Goal: Task Accomplishment & Management: Manage account settings

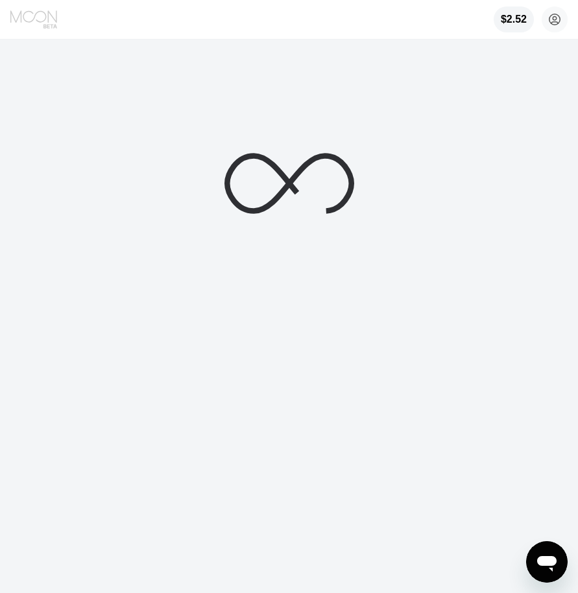
click at [38, 19] on icon at bounding box center [34, 19] width 49 height 19
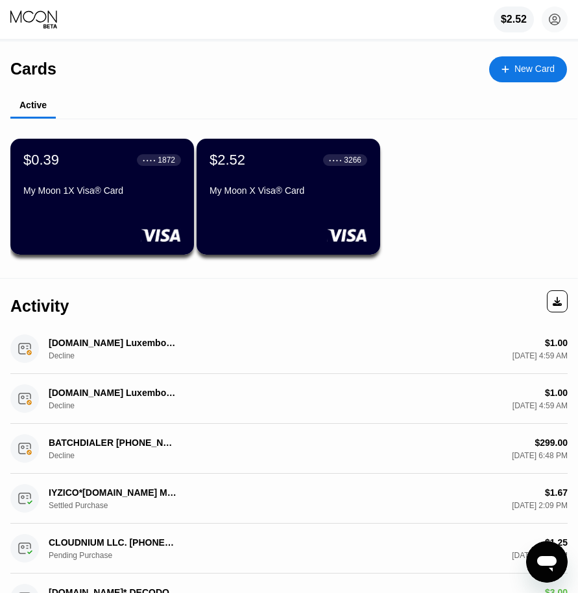
click at [234, 209] on div "$2.52 ● ● ● ● 3266 My Moon X Visa® Card" at bounding box center [289, 197] width 184 height 116
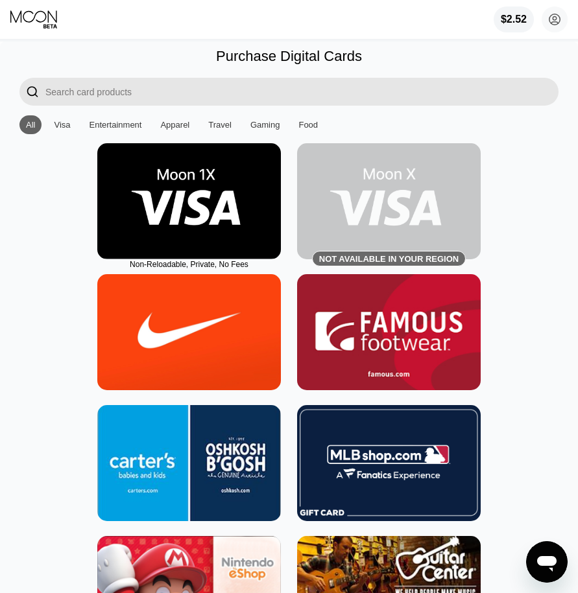
click at [43, 8] on div "$2.52 [PERSON_NAME] [EMAIL_ADDRESS][DOMAIN_NAME]  Home Settings Support Career…" at bounding box center [289, 19] width 578 height 39
click at [34, 19] on icon at bounding box center [34, 19] width 49 height 19
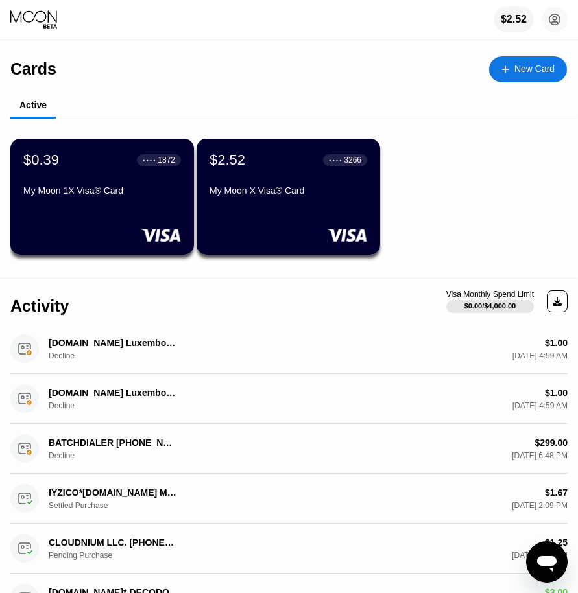
click at [269, 208] on div "$2.52 ● ● ● ● 3266 My Moon X Visa® Card" at bounding box center [289, 197] width 184 height 116
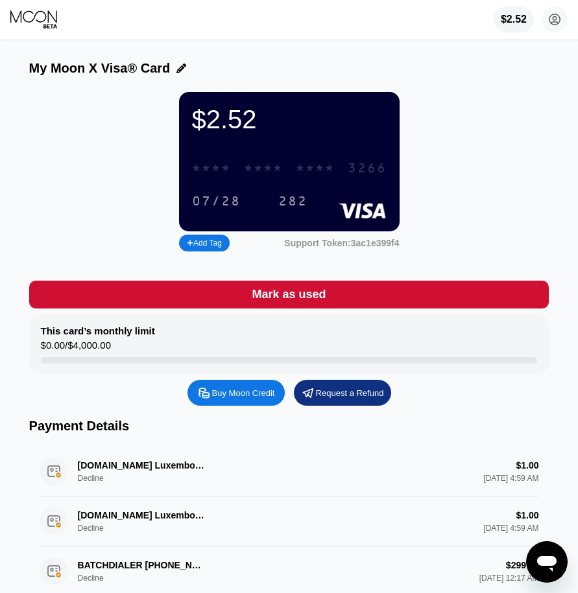
click at [253, 170] on div "* * * *" at bounding box center [263, 168] width 39 height 15
